Goal: Find specific page/section: Find specific page/section

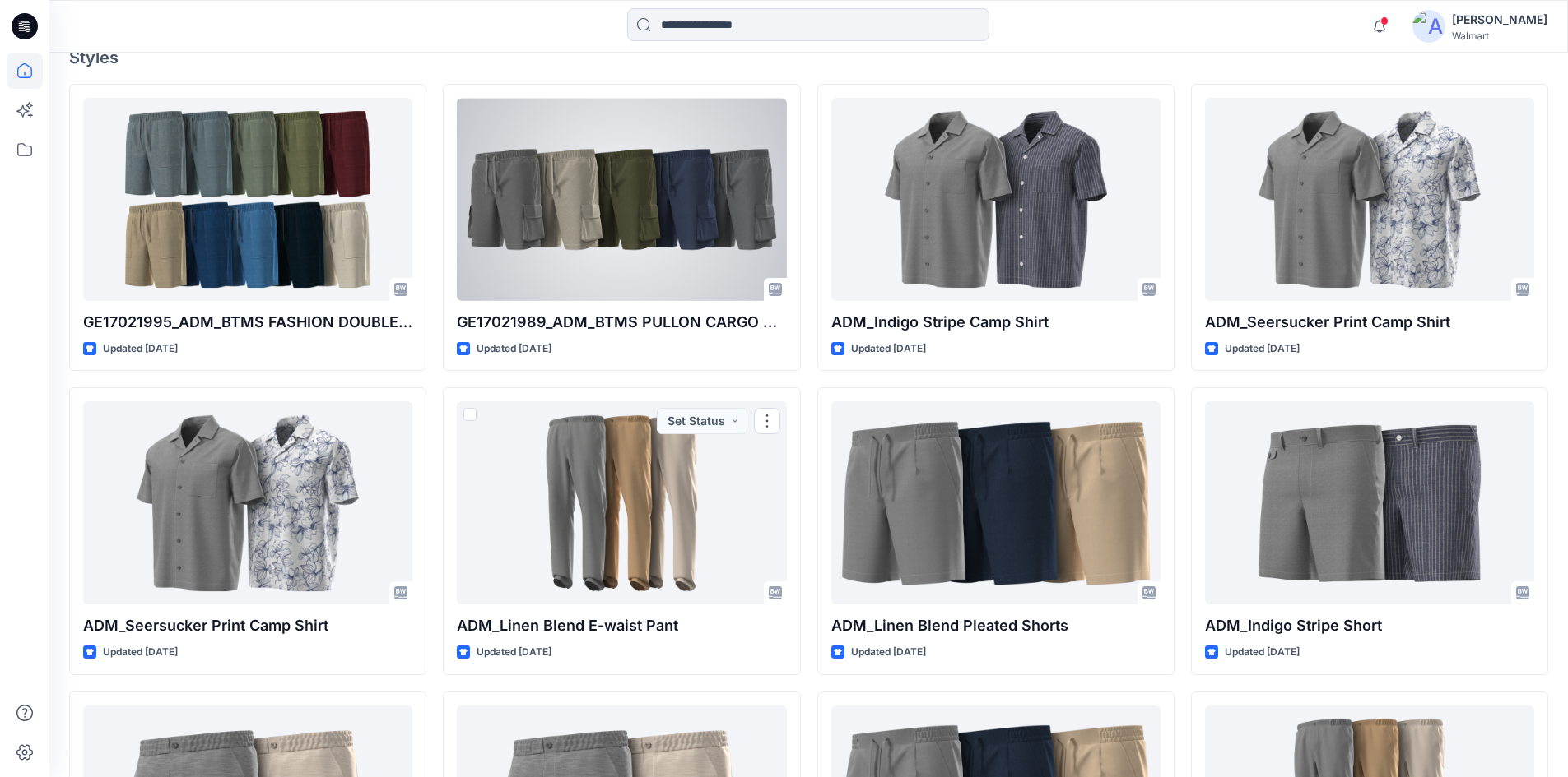
scroll to position [165, 0]
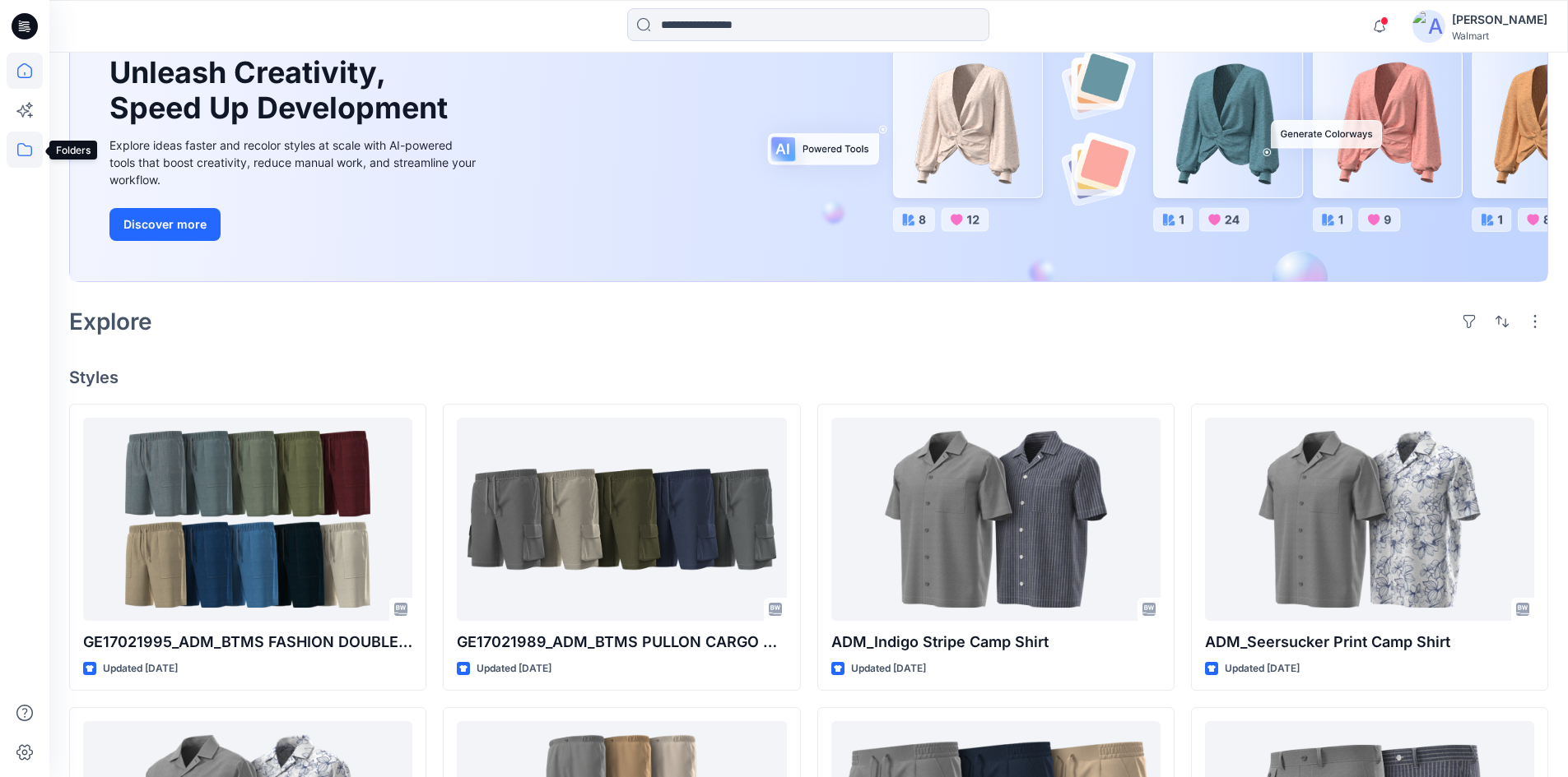
click at [31, 152] on icon at bounding box center [24, 150] width 36 height 36
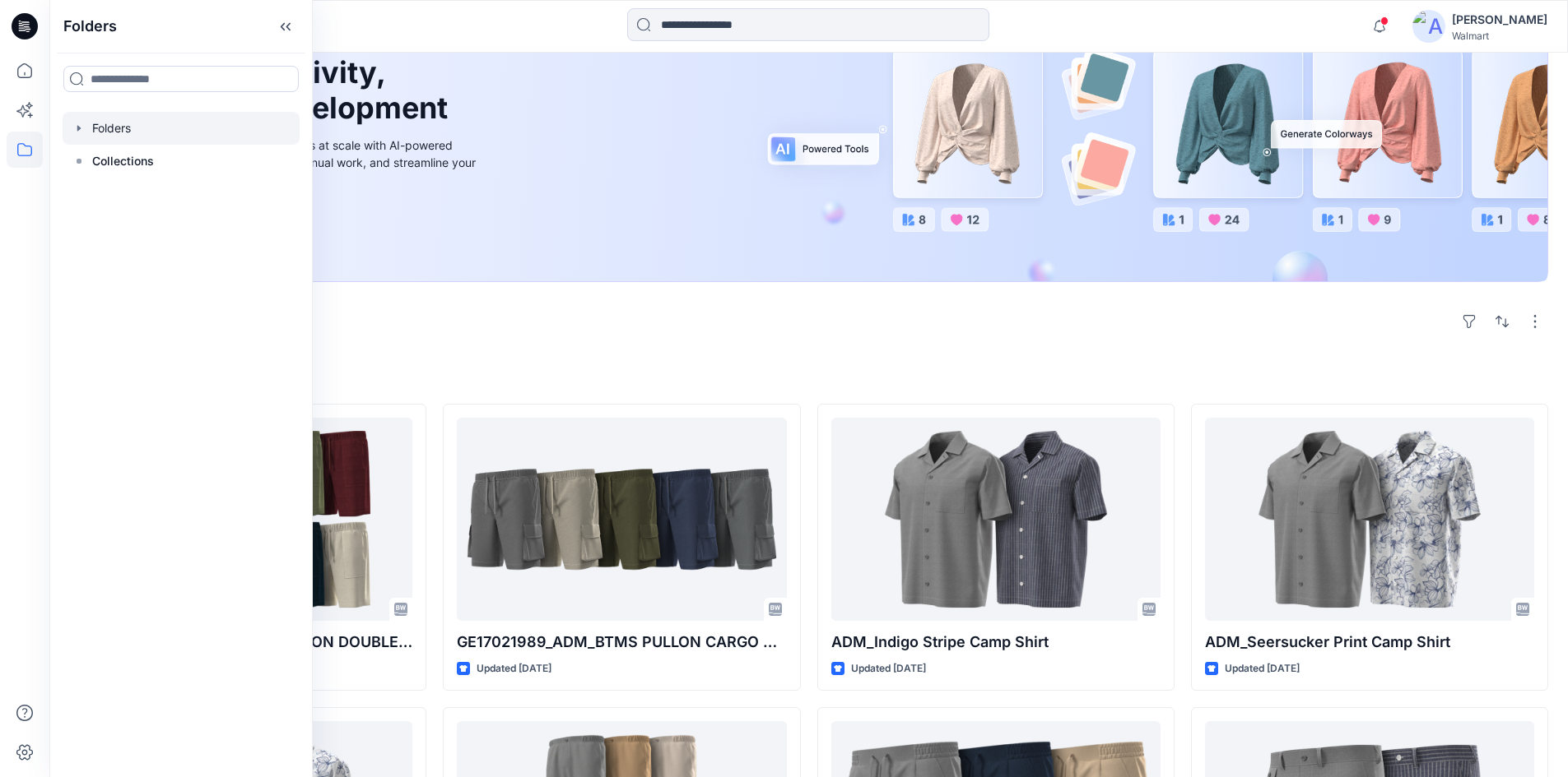
click at [75, 128] on icon "button" at bounding box center [79, 128] width 13 height 13
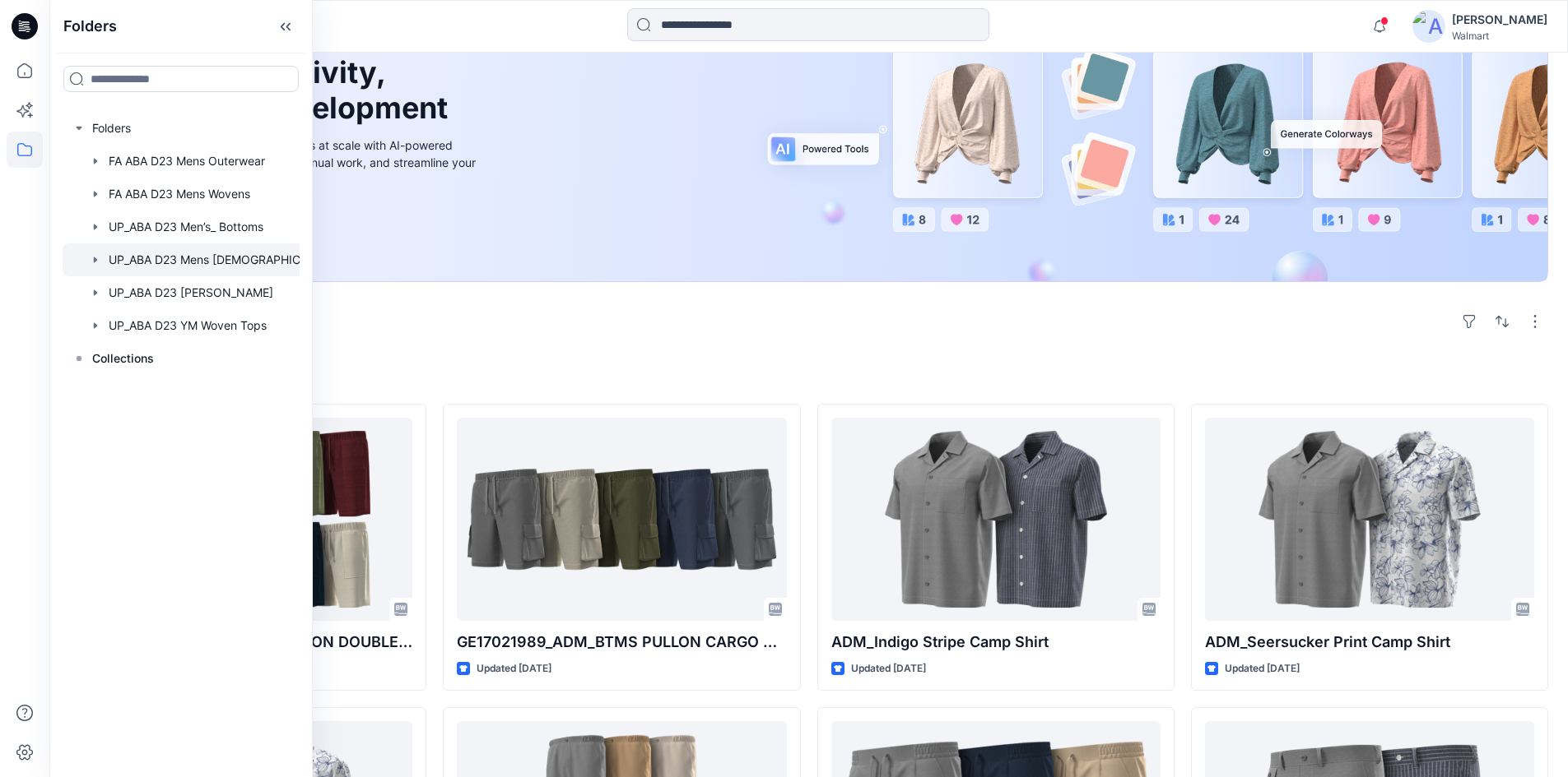
click at [94, 260] on icon "button" at bounding box center [96, 259] width 4 height 6
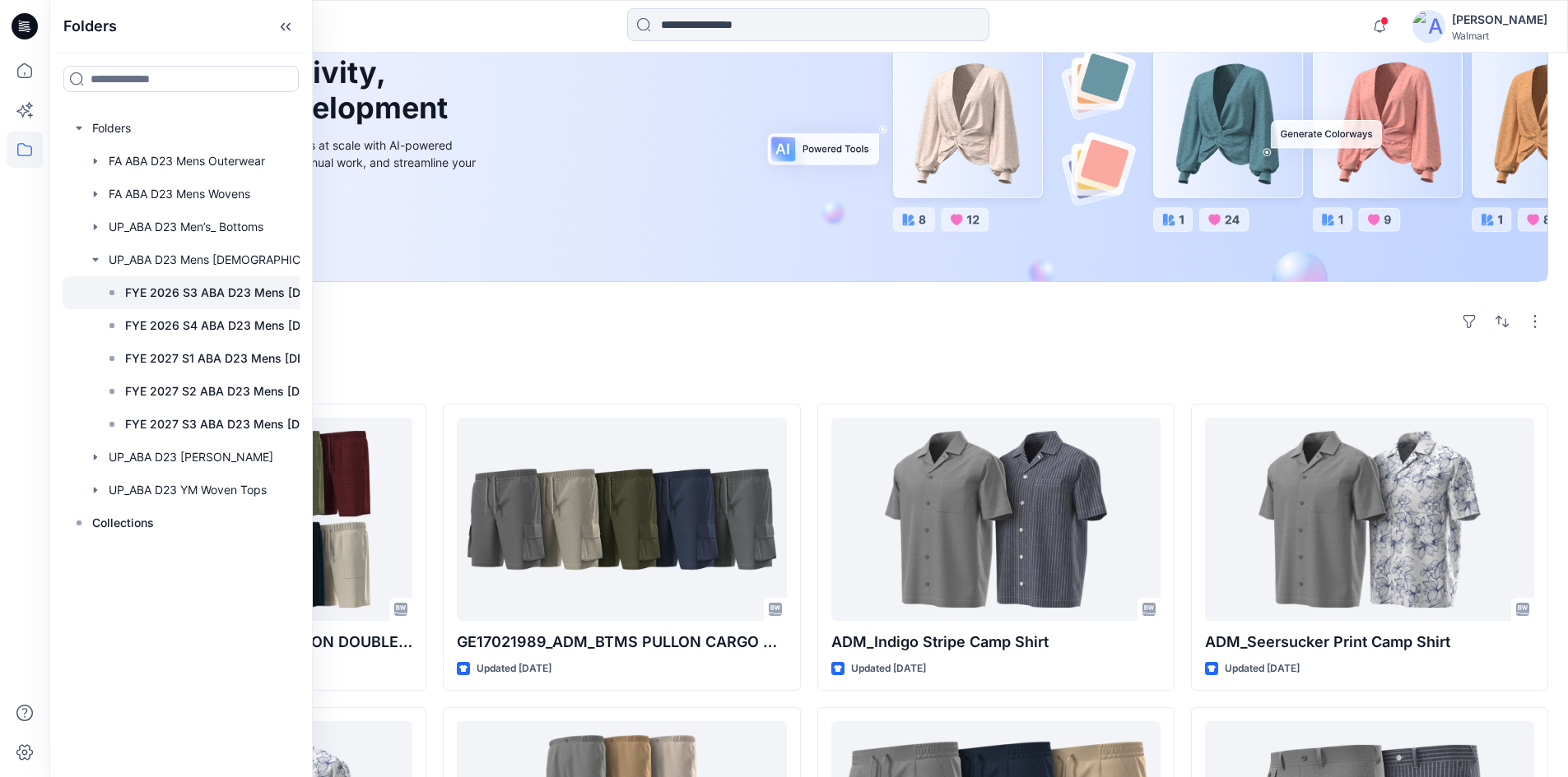
click at [154, 291] on p "FYE 2026 S3 ABA D23 Mens [DEMOGRAPHIC_DATA]" at bounding box center [237, 292] width 224 height 20
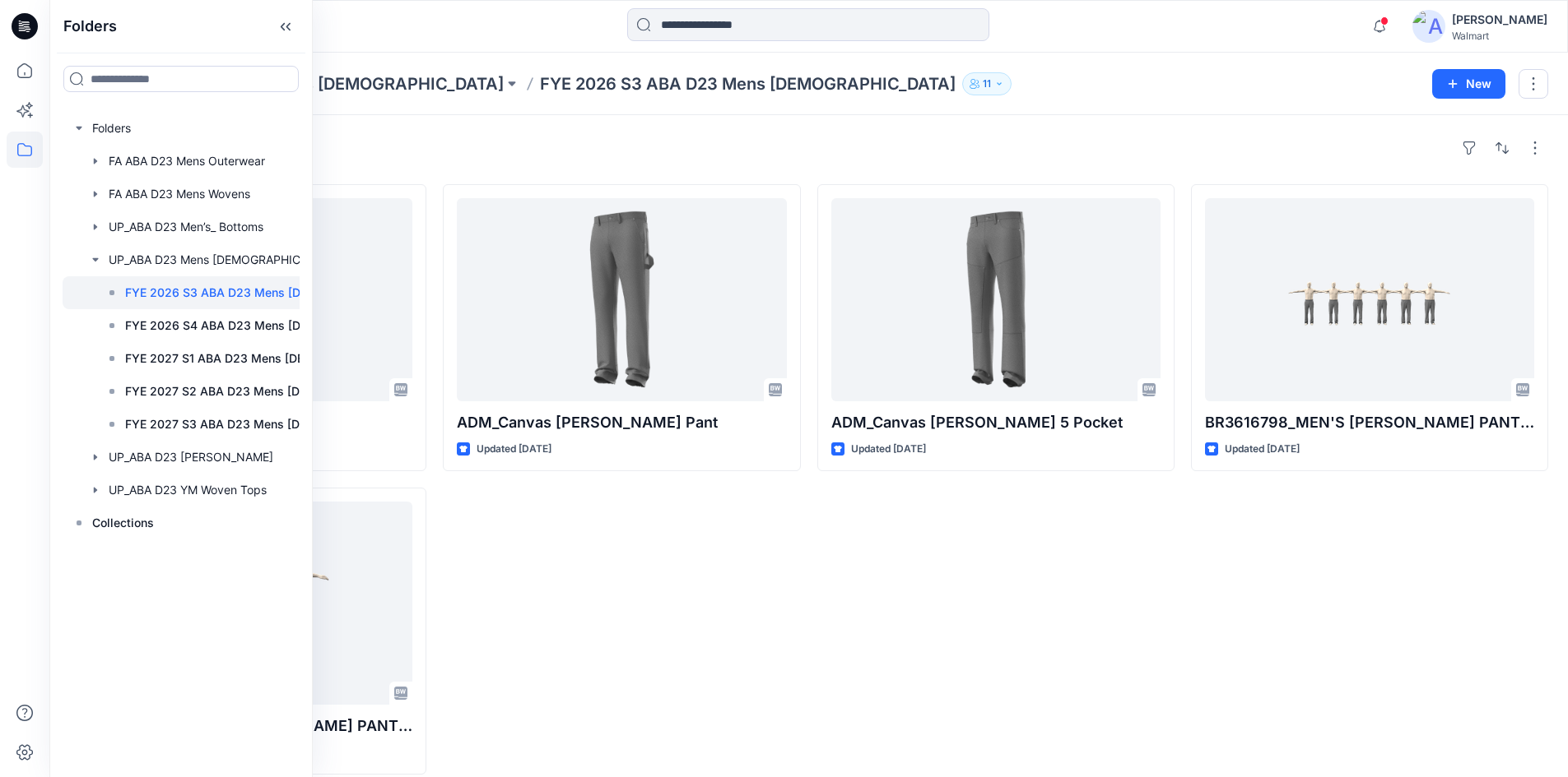
click at [539, 502] on div "ADM_Canvas [PERSON_NAME] Pant Updated [DATE]" at bounding box center [621, 480] width 357 height 591
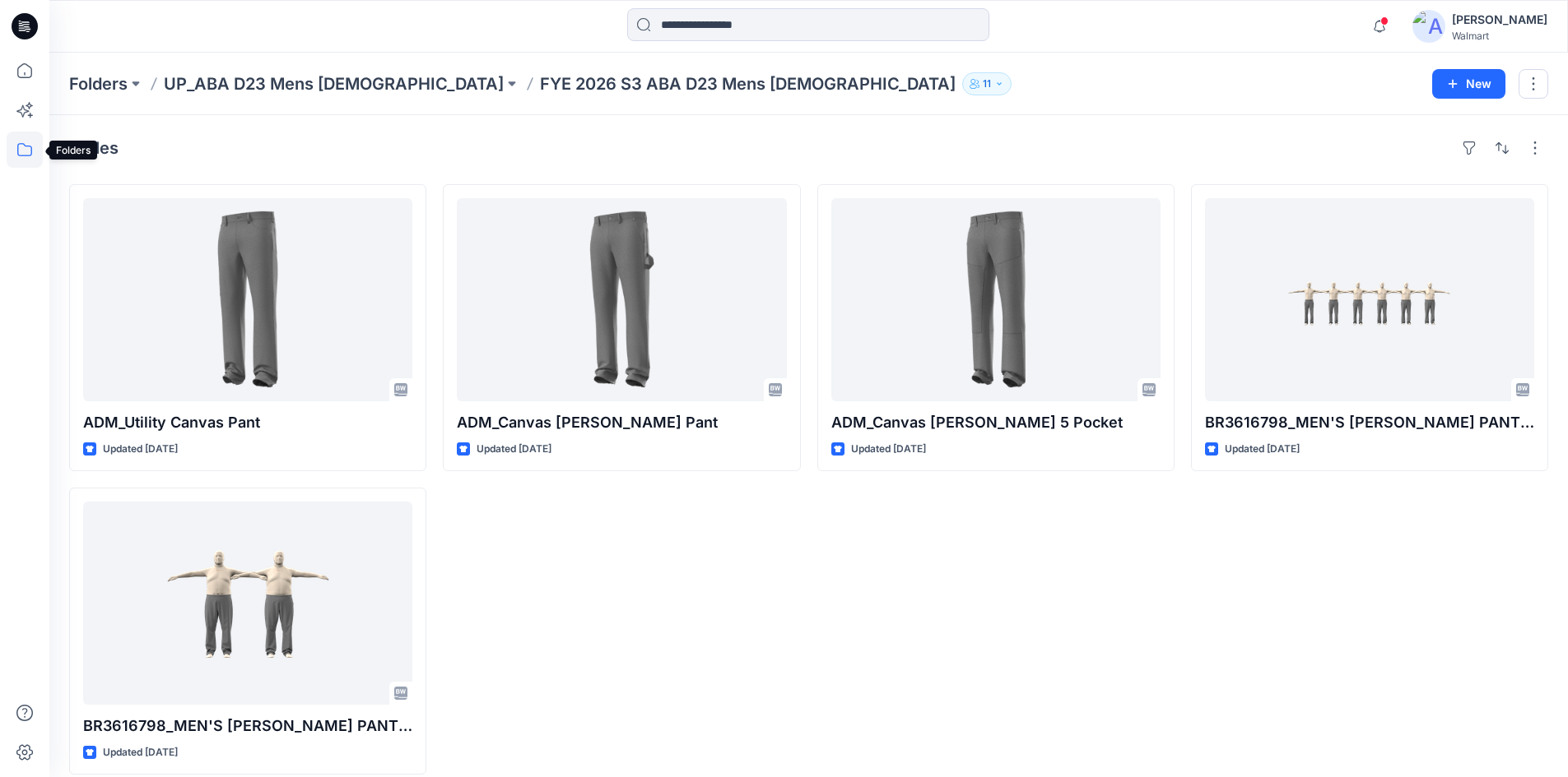
click at [29, 158] on icon at bounding box center [24, 150] width 36 height 36
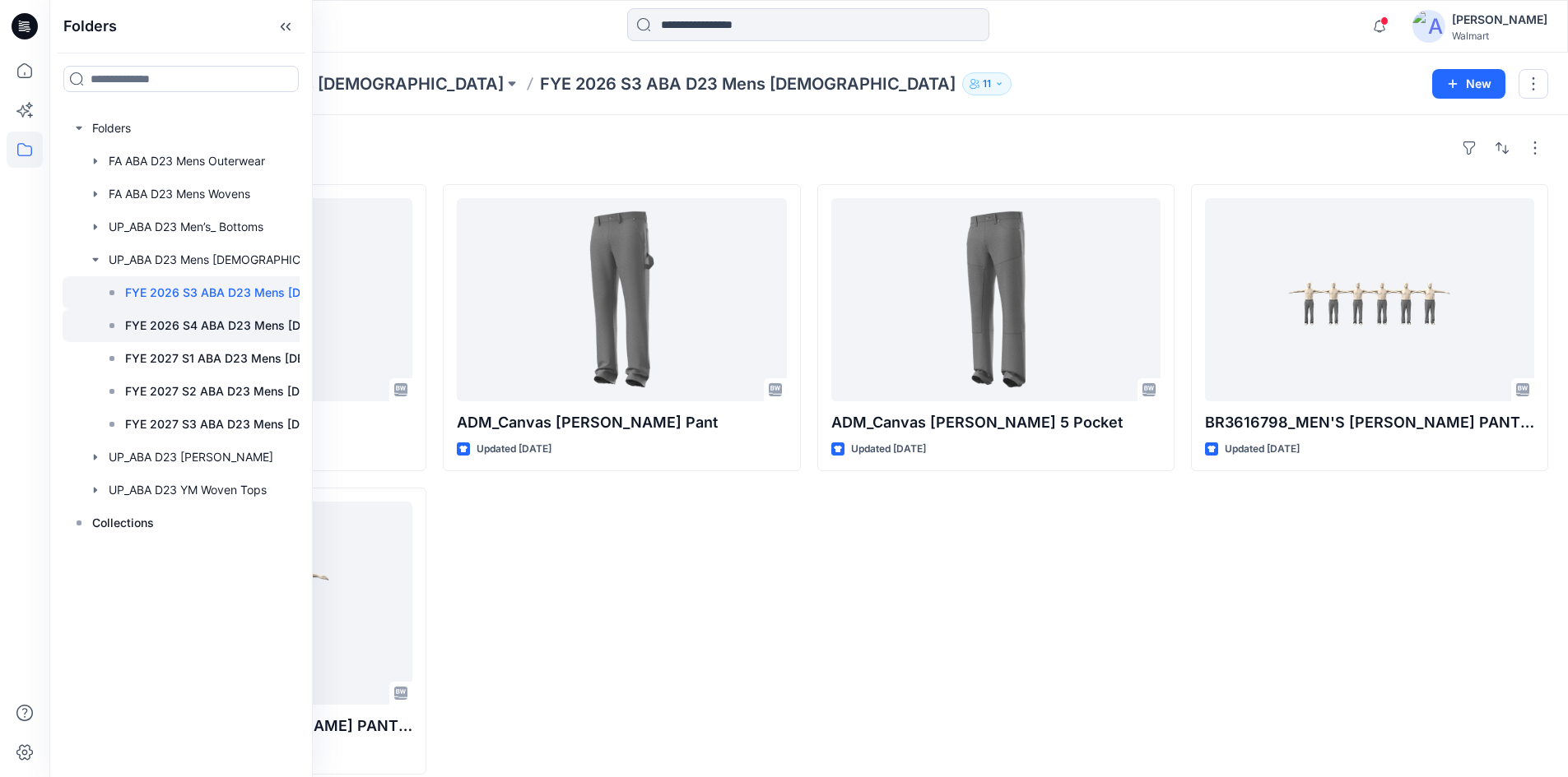
click at [160, 330] on p "FYE 2026 S4 ABA D23 Mens [DEMOGRAPHIC_DATA]" at bounding box center [237, 325] width 224 height 20
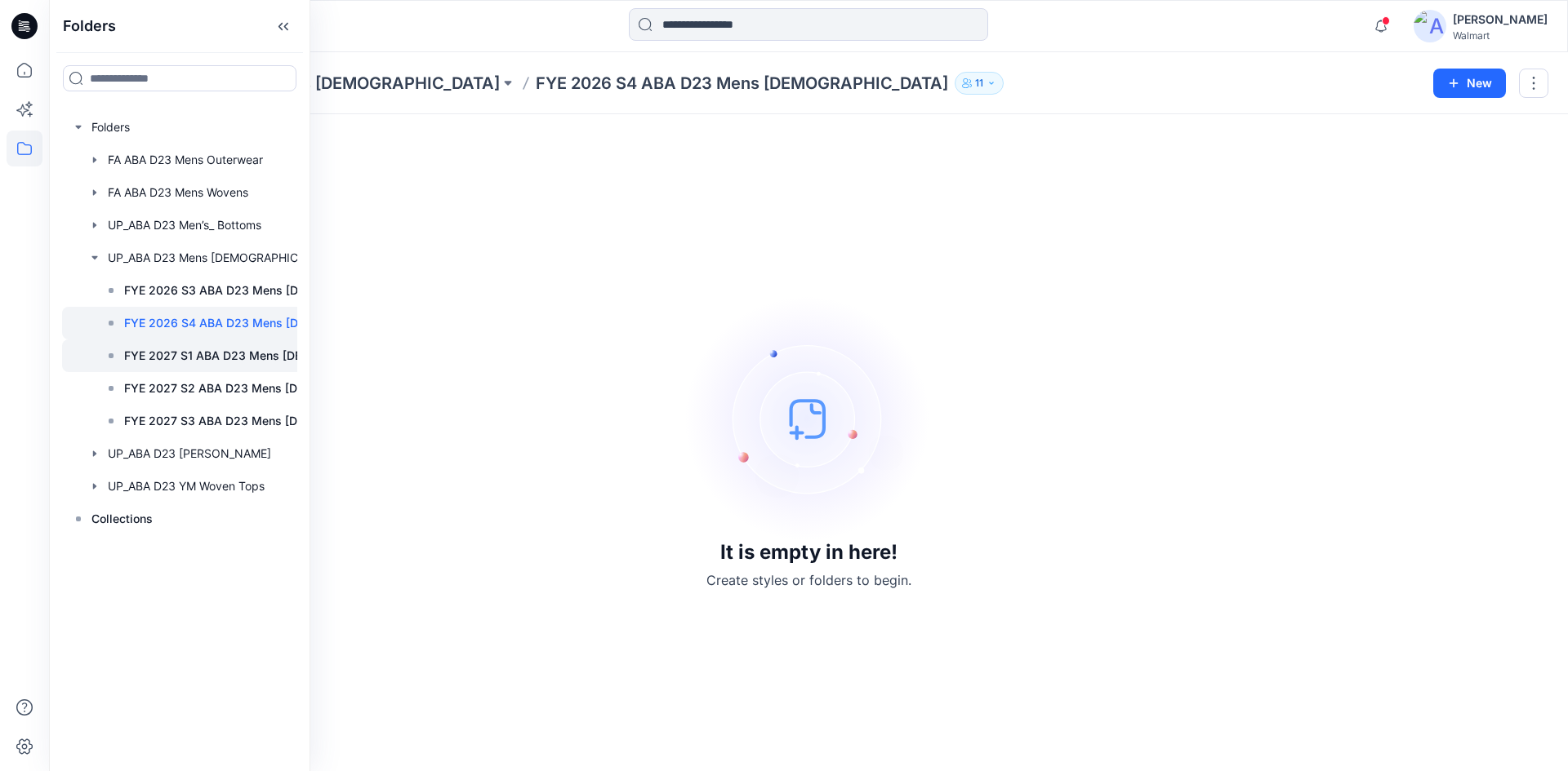
click at [169, 361] on p "FYE 2027 S1 ABA D23 Mens [DEMOGRAPHIC_DATA]" at bounding box center [235, 355] width 222 height 19
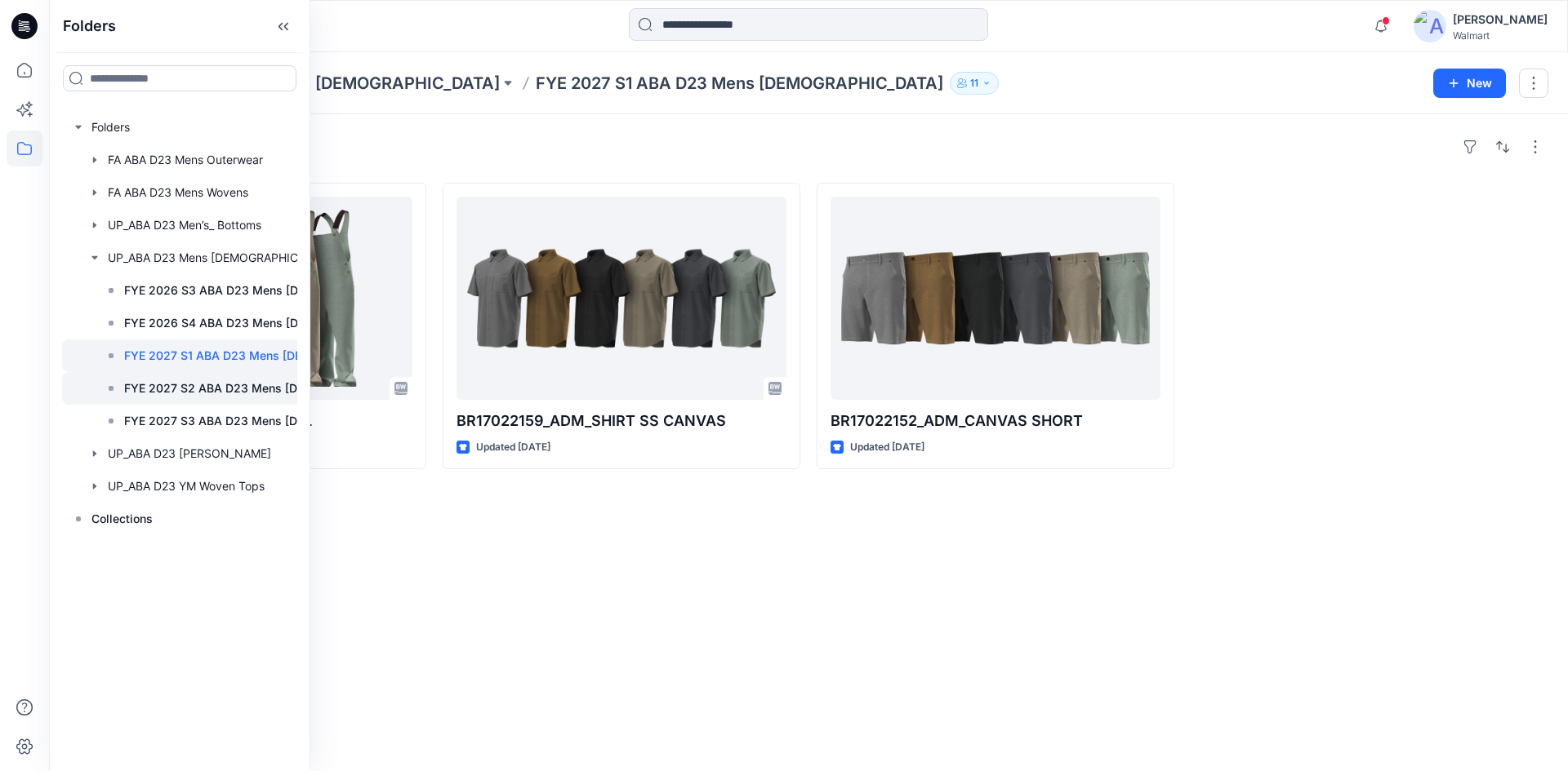
click at [168, 397] on p "FYE 2027 S2 ABA D23 Mens [DEMOGRAPHIC_DATA]" at bounding box center [235, 388] width 222 height 19
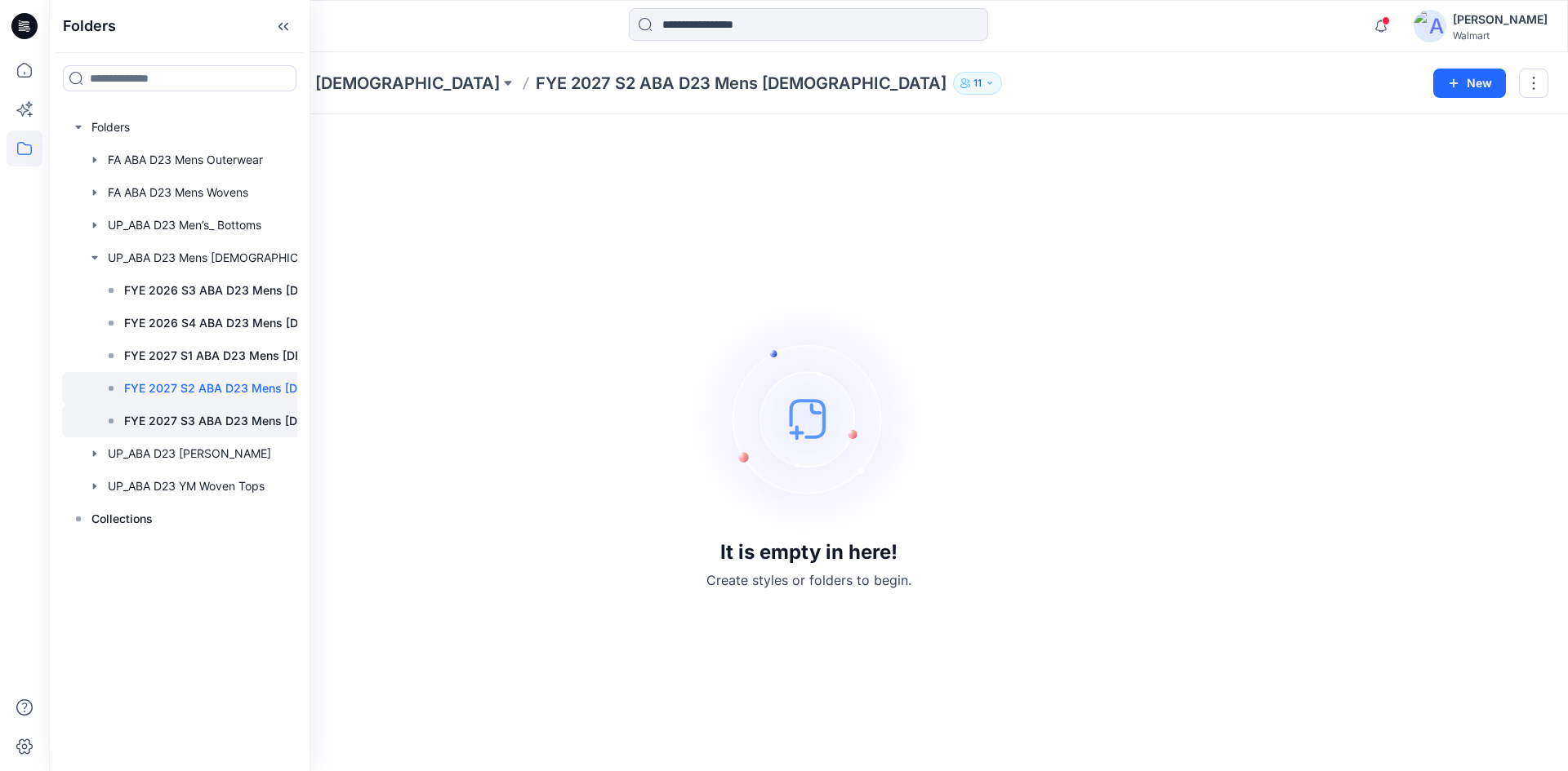
click at [172, 425] on p "FYE 2027 S3 ABA D23 Mens [DEMOGRAPHIC_DATA]" at bounding box center [235, 421] width 222 height 19
click at [174, 393] on p "FYE 2027 S2 ABA D23 Mens [DEMOGRAPHIC_DATA]" at bounding box center [235, 388] width 222 height 19
click at [201, 359] on p "FYE 2027 S1 ABA D23 Mens [DEMOGRAPHIC_DATA]" at bounding box center [235, 355] width 222 height 19
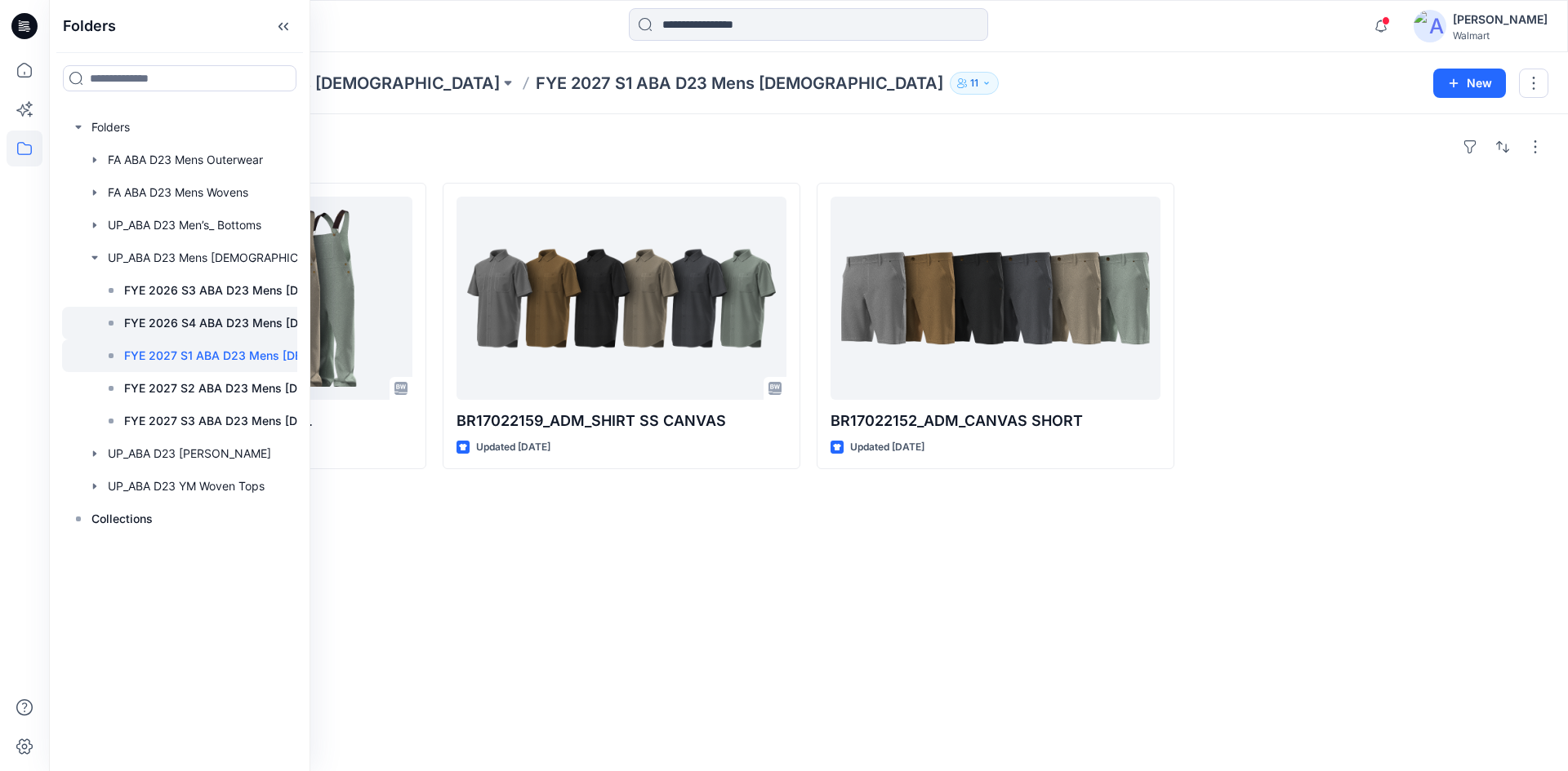
click at [220, 317] on p "FYE 2026 S4 ABA D23 Mens [DEMOGRAPHIC_DATA]" at bounding box center [235, 323] width 222 height 19
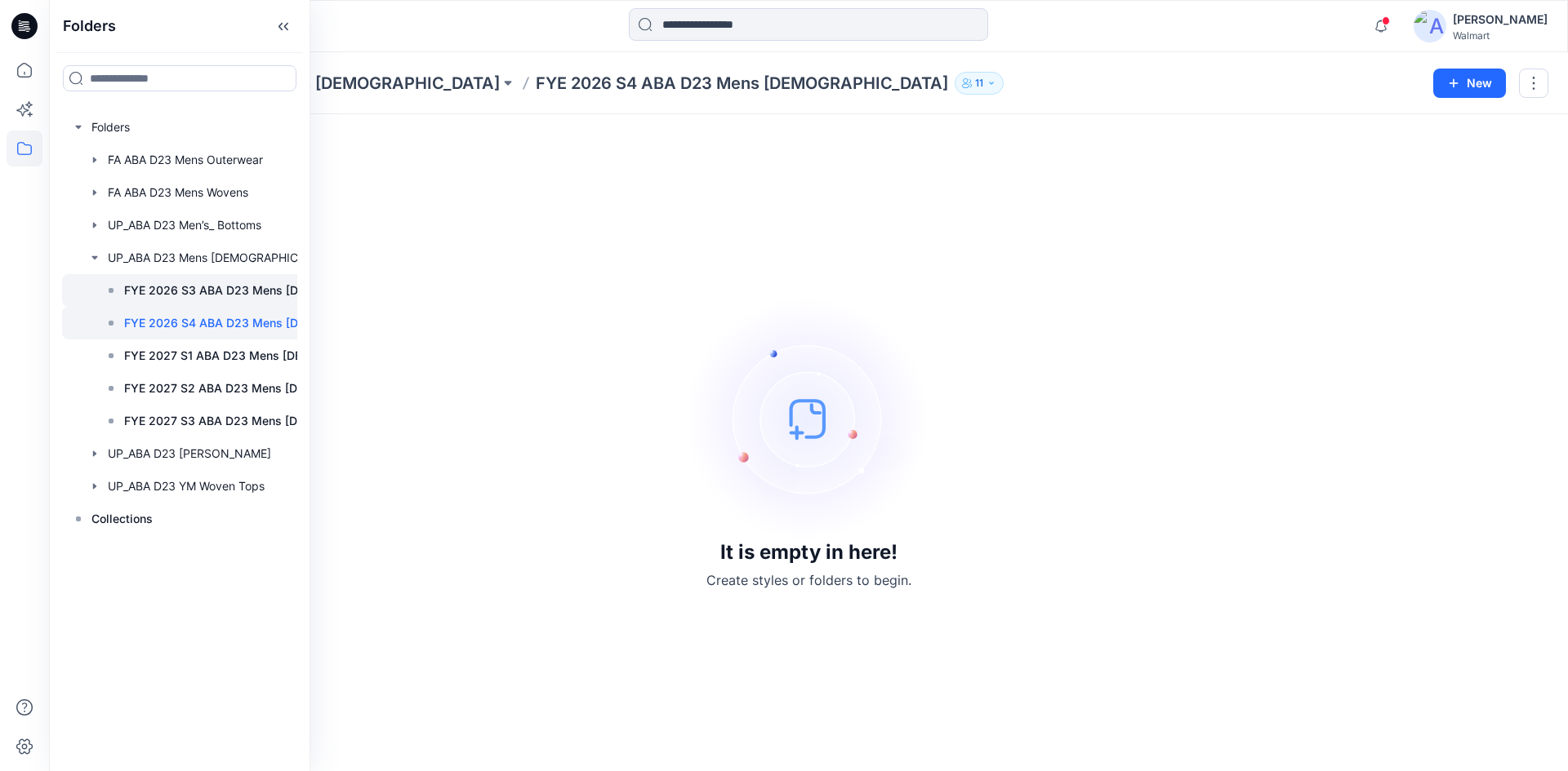
click at [220, 297] on p "FYE 2026 S3 ABA D23 Mens [DEMOGRAPHIC_DATA]" at bounding box center [235, 290] width 222 height 19
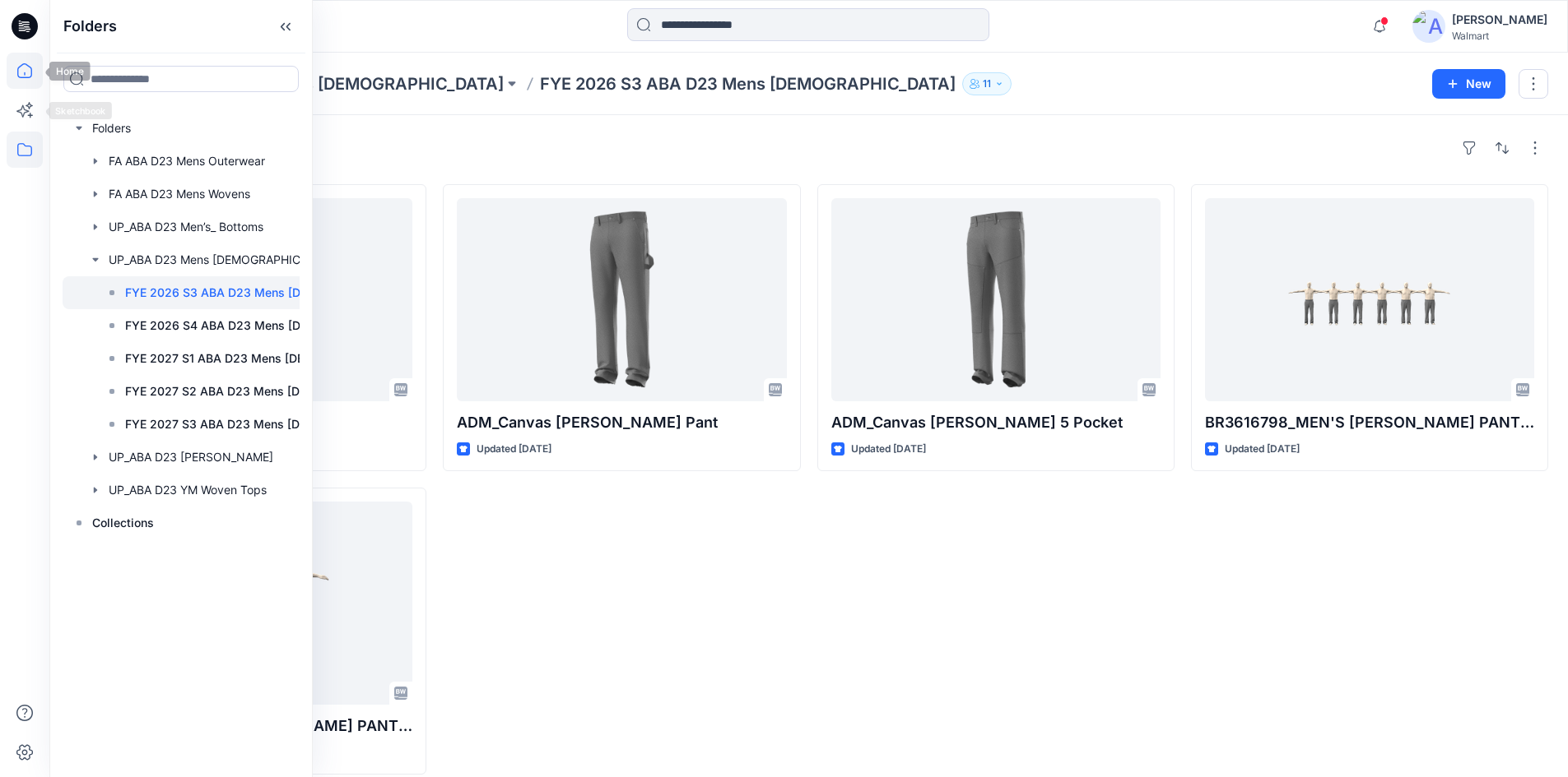
click at [28, 72] on icon at bounding box center [24, 71] width 36 height 36
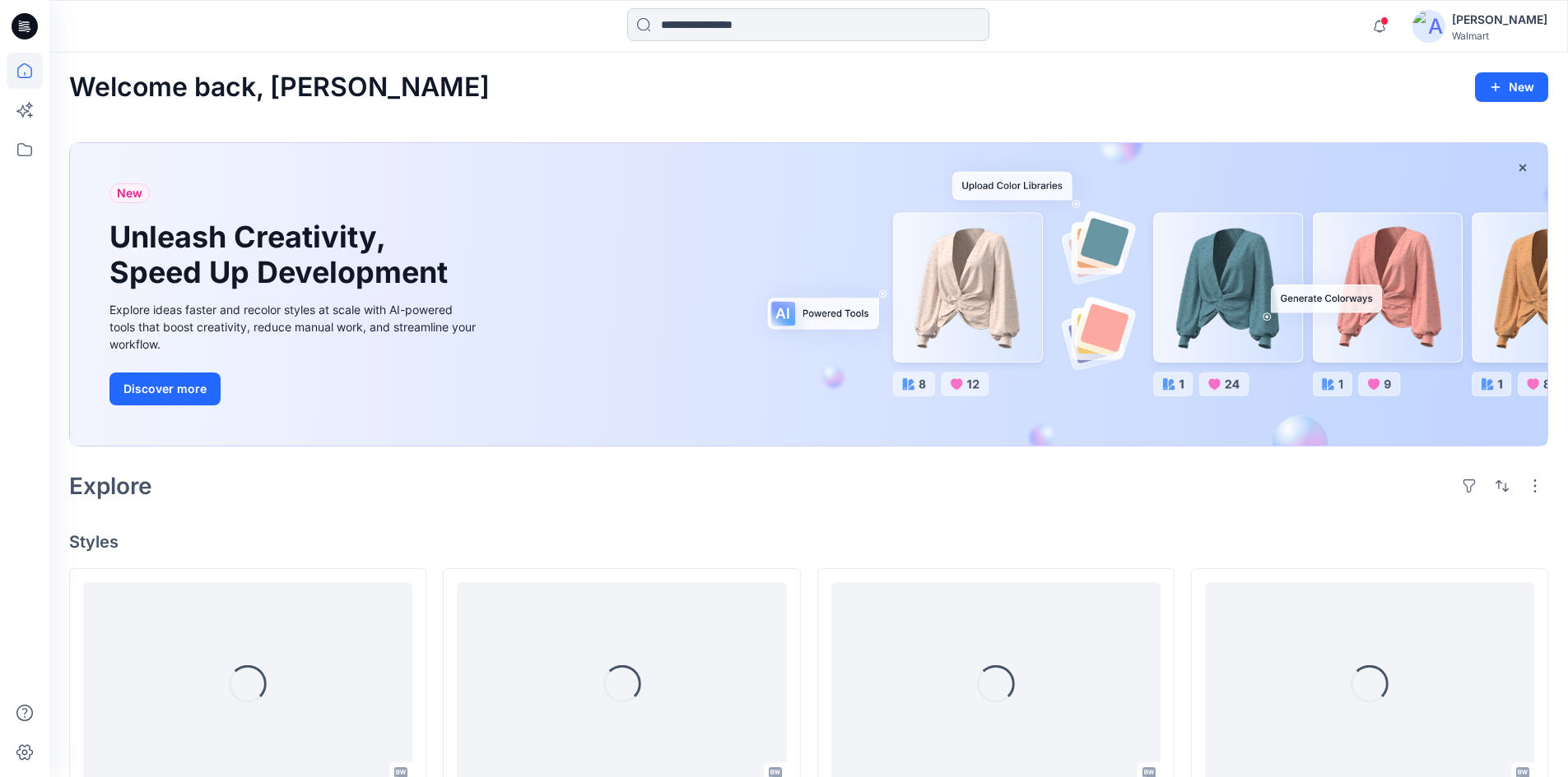
click at [686, 22] on input at bounding box center [808, 24] width 362 height 33
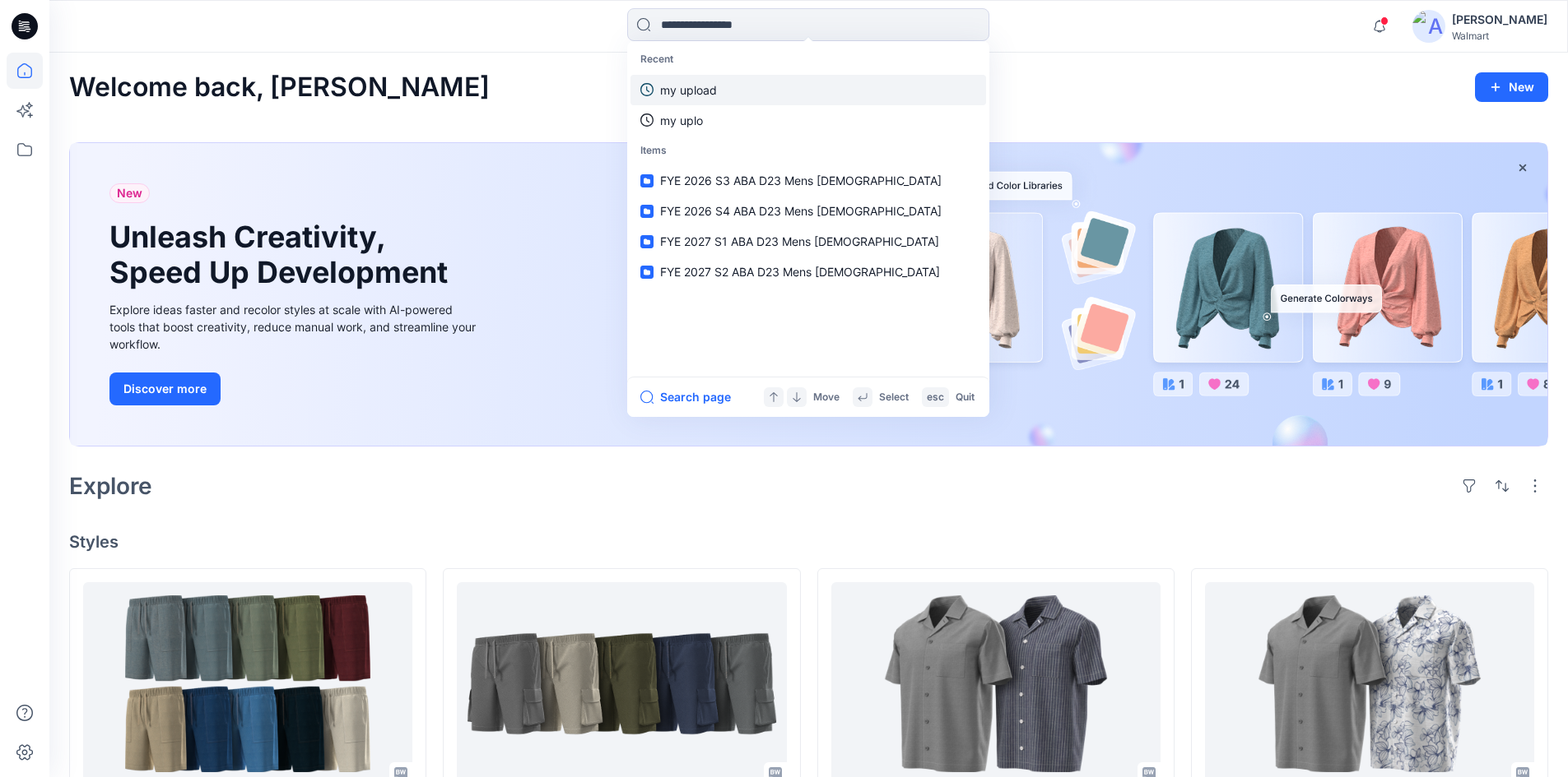
click at [721, 89] on link "my upload" at bounding box center [808, 90] width 355 height 31
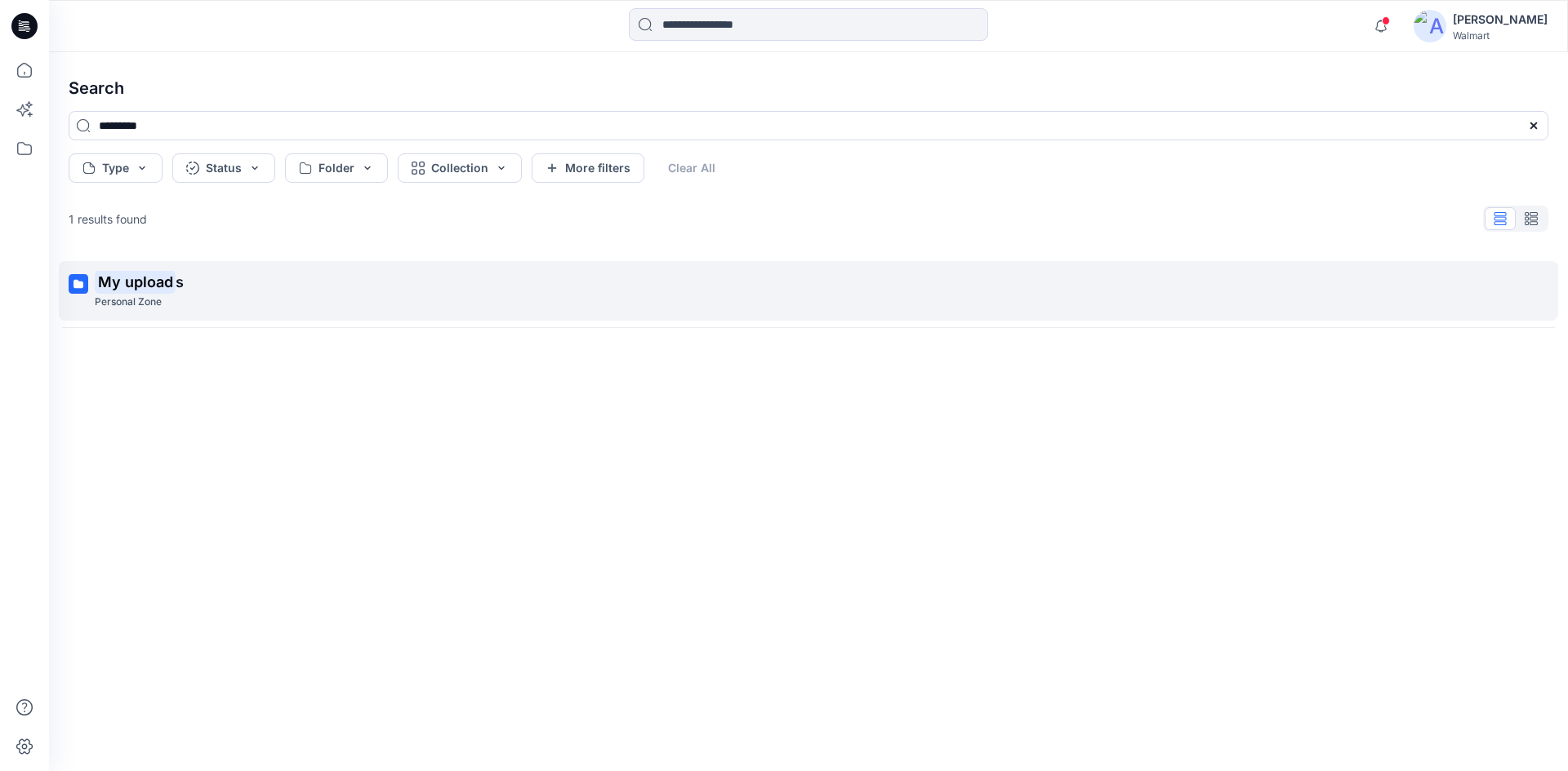
click at [217, 267] on link "My upload s Personal Zone" at bounding box center [808, 291] width 1499 height 60
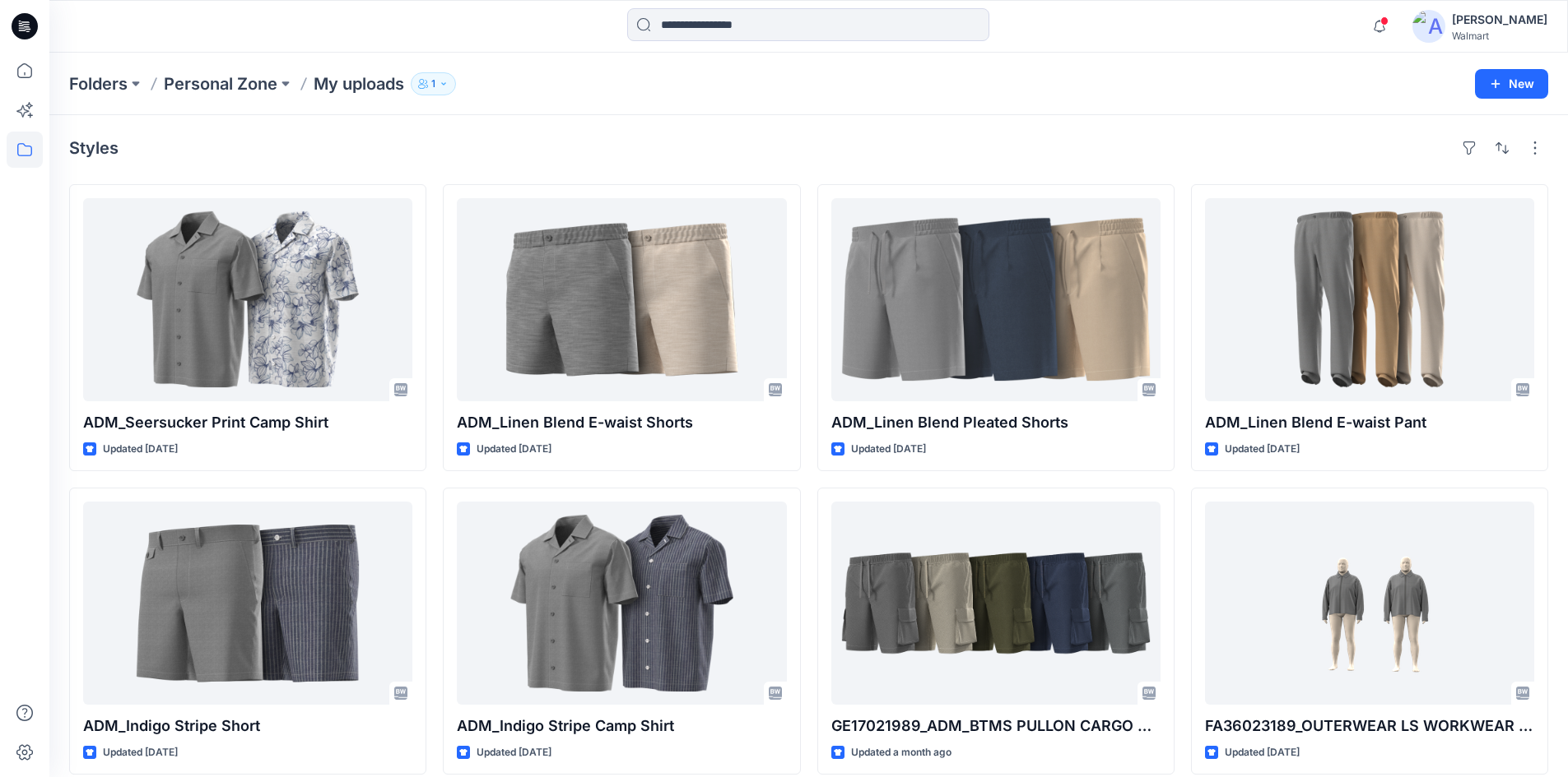
click at [1008, 148] on div "Styles" at bounding box center [808, 148] width 1480 height 26
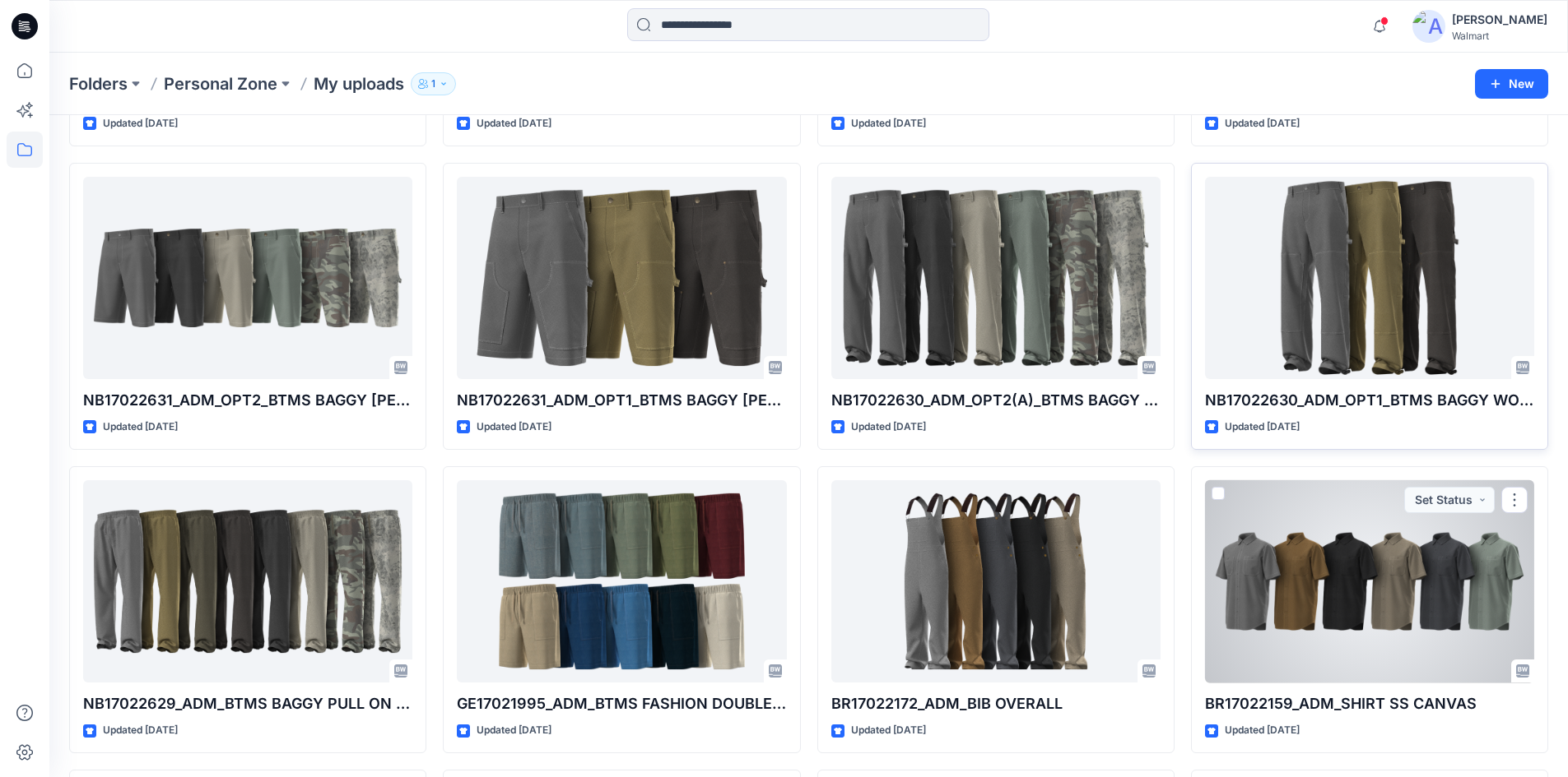
scroll to position [905, 0]
